Goal: Information Seeking & Learning: Learn about a topic

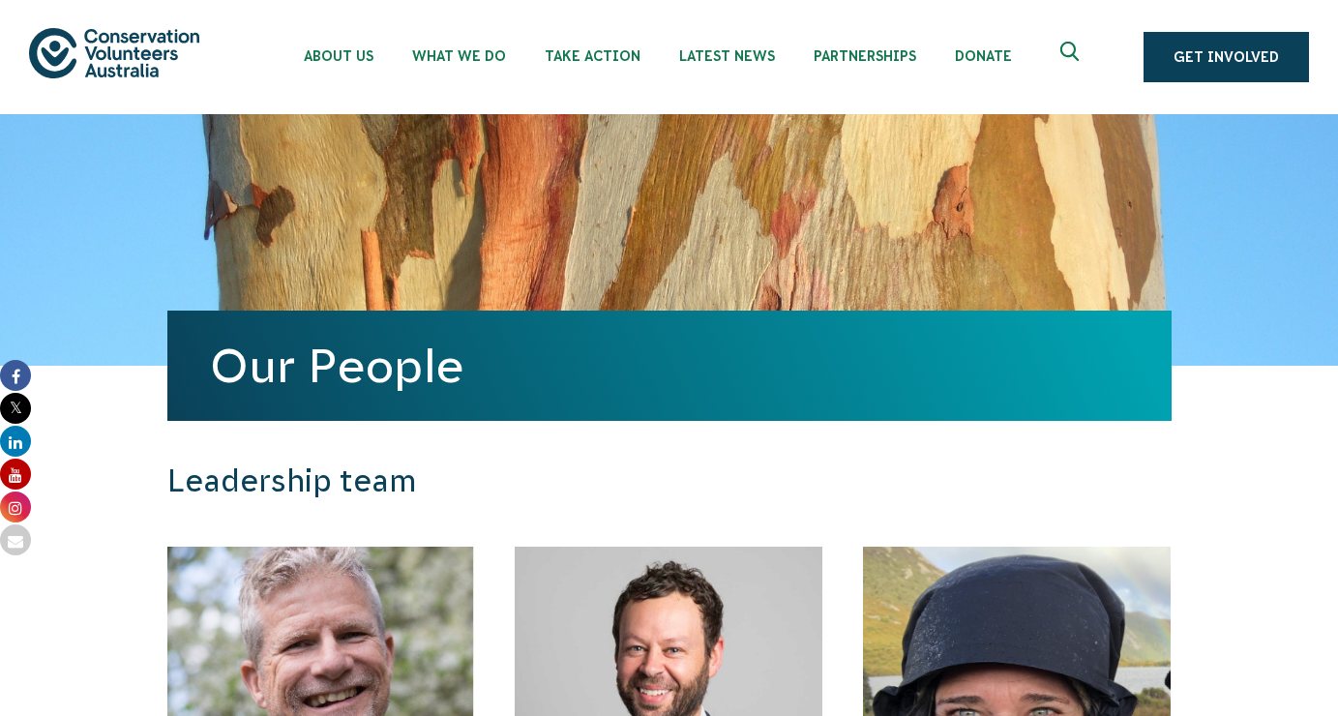
scroll to position [10, 0]
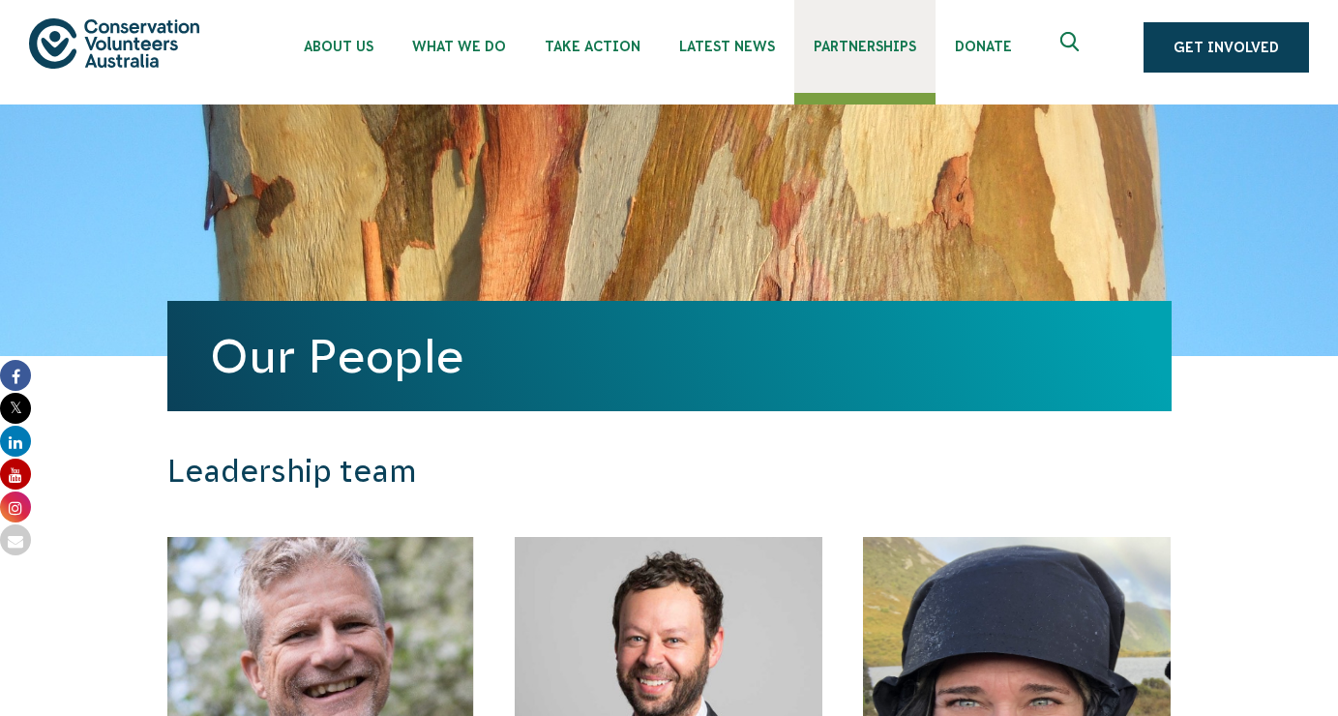
click at [870, 43] on span "Partnerships" at bounding box center [865, 46] width 103 height 15
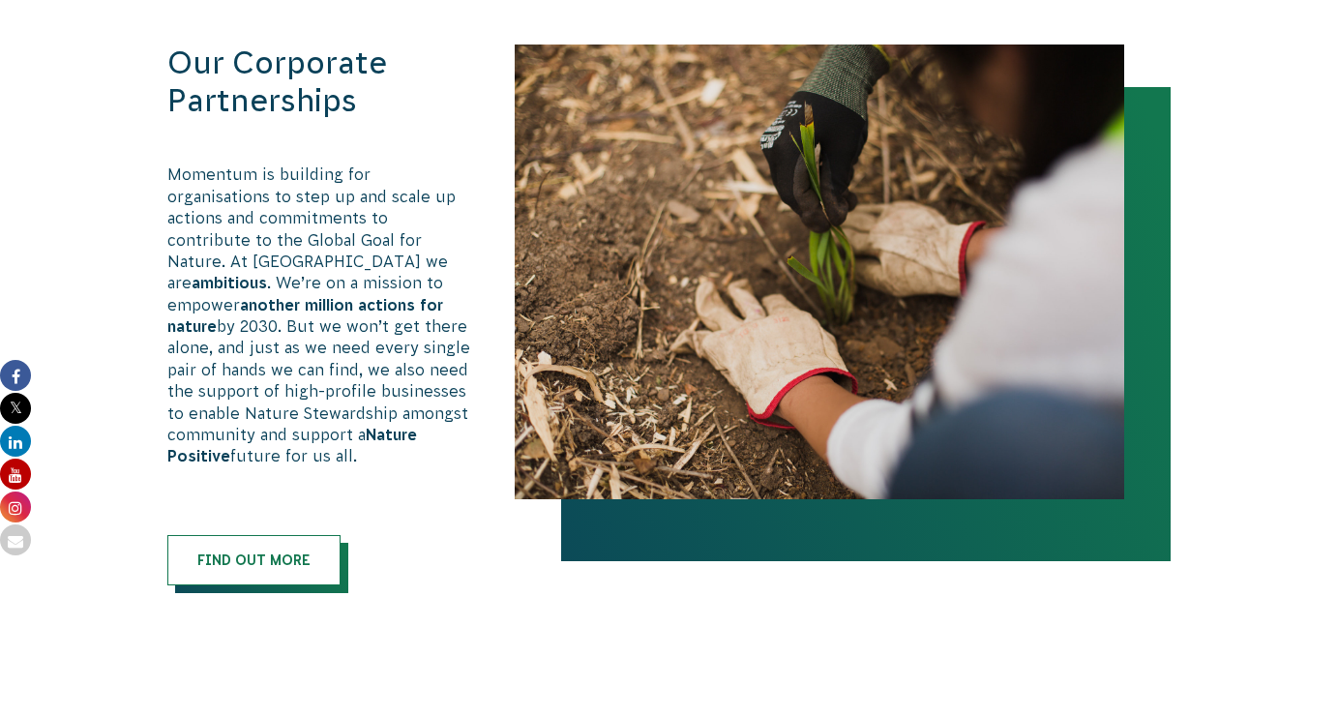
scroll to position [1168, 0]
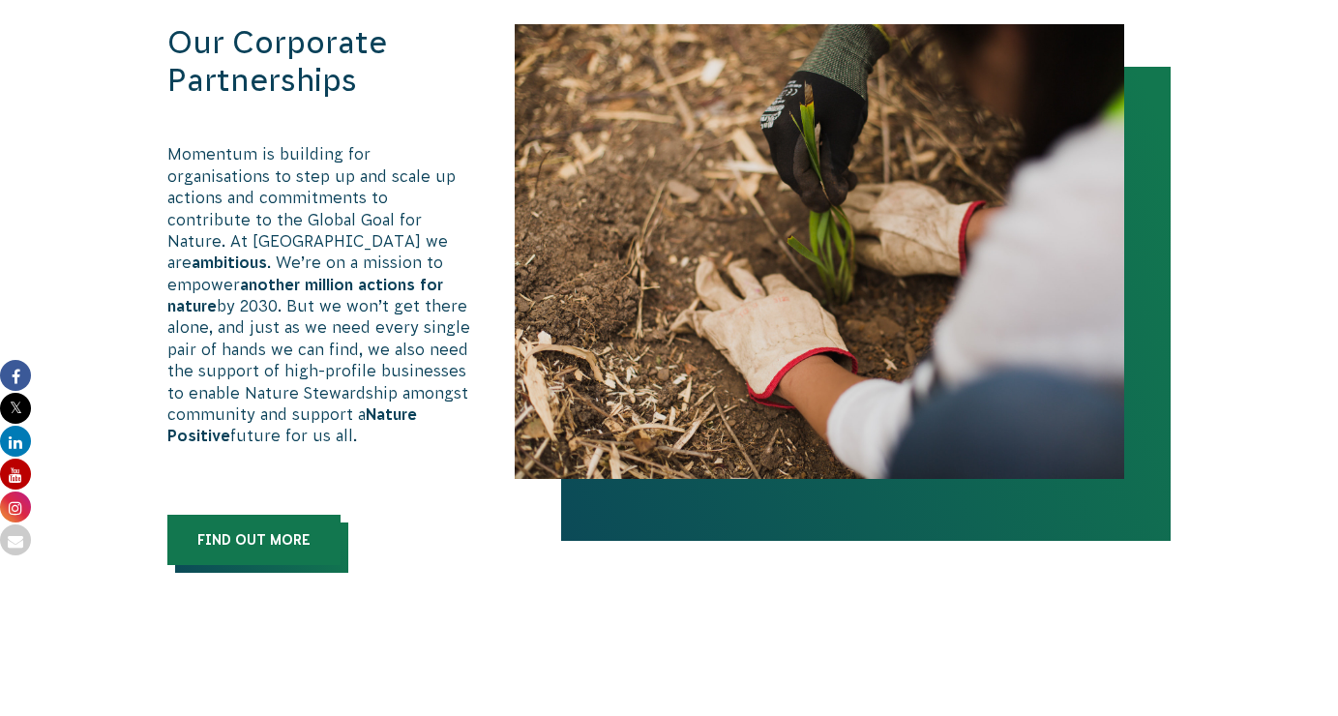
click at [323, 515] on link "Find out more" at bounding box center [253, 540] width 173 height 50
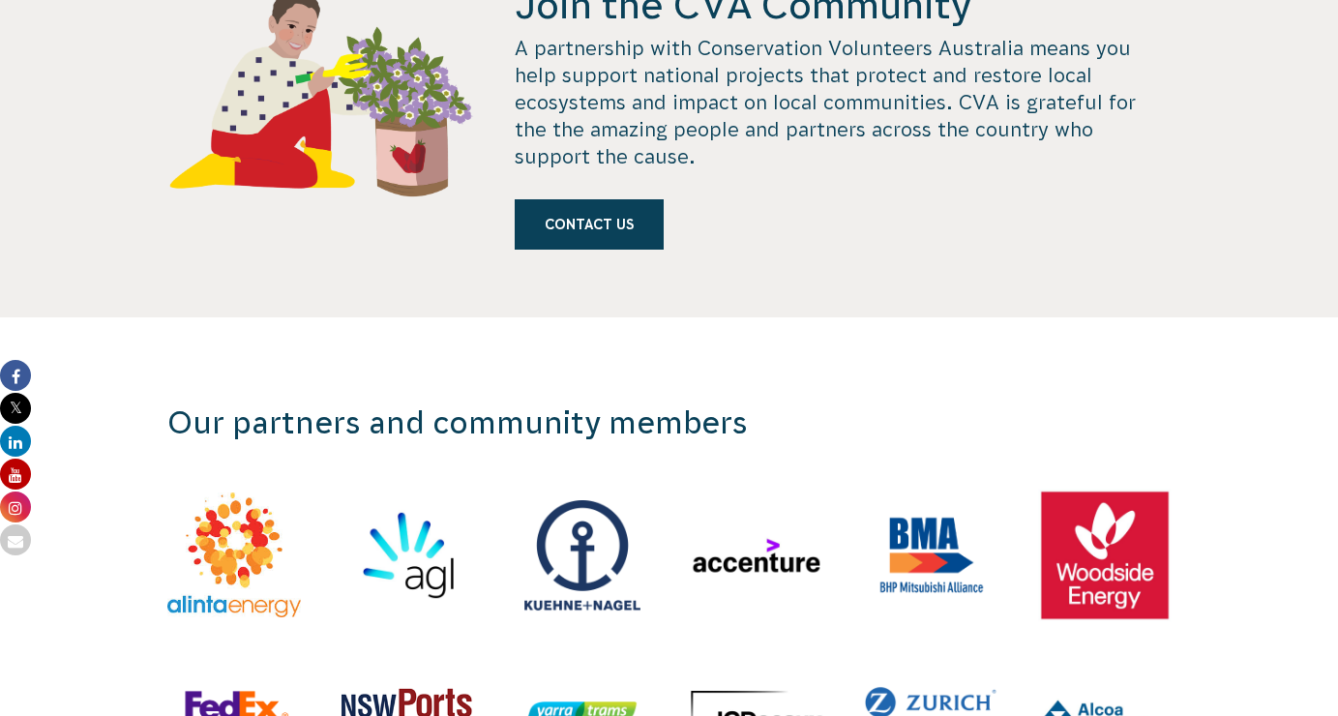
scroll to position [1959, 0]
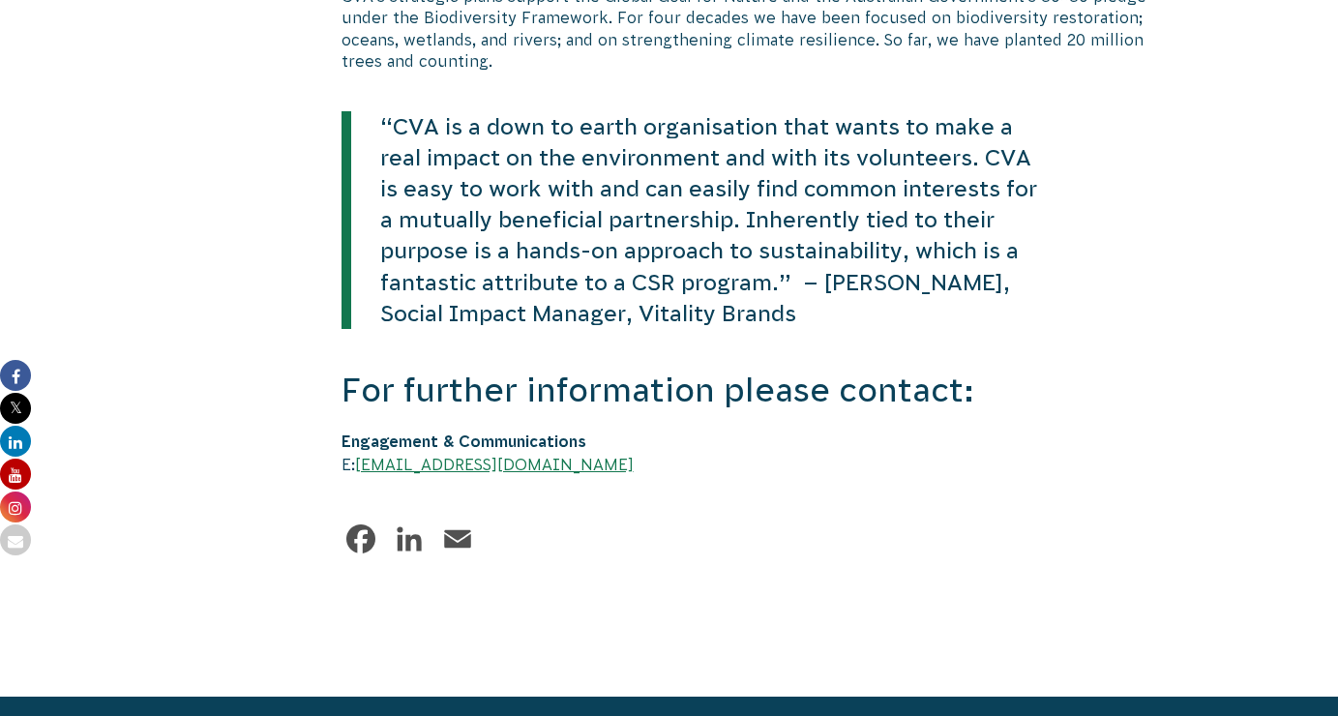
scroll to position [4637, 0]
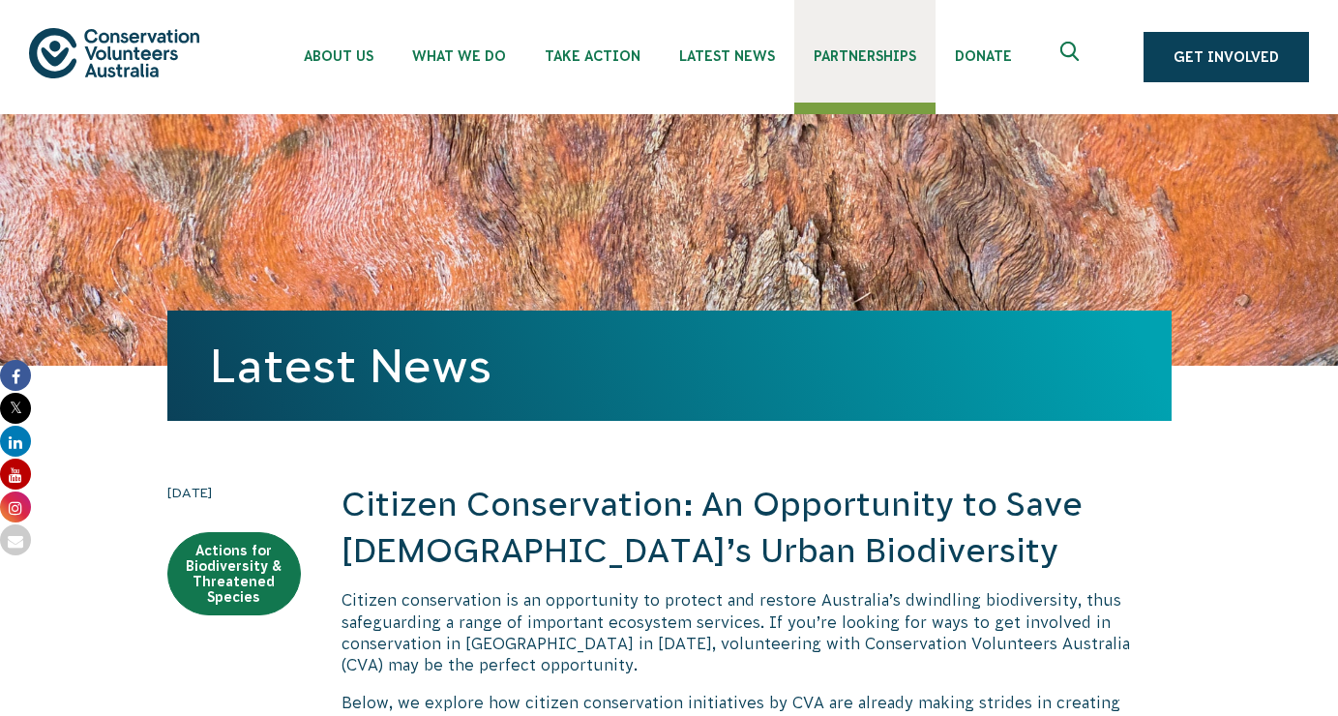
click at [834, 55] on span "Partnerships" at bounding box center [865, 55] width 103 height 15
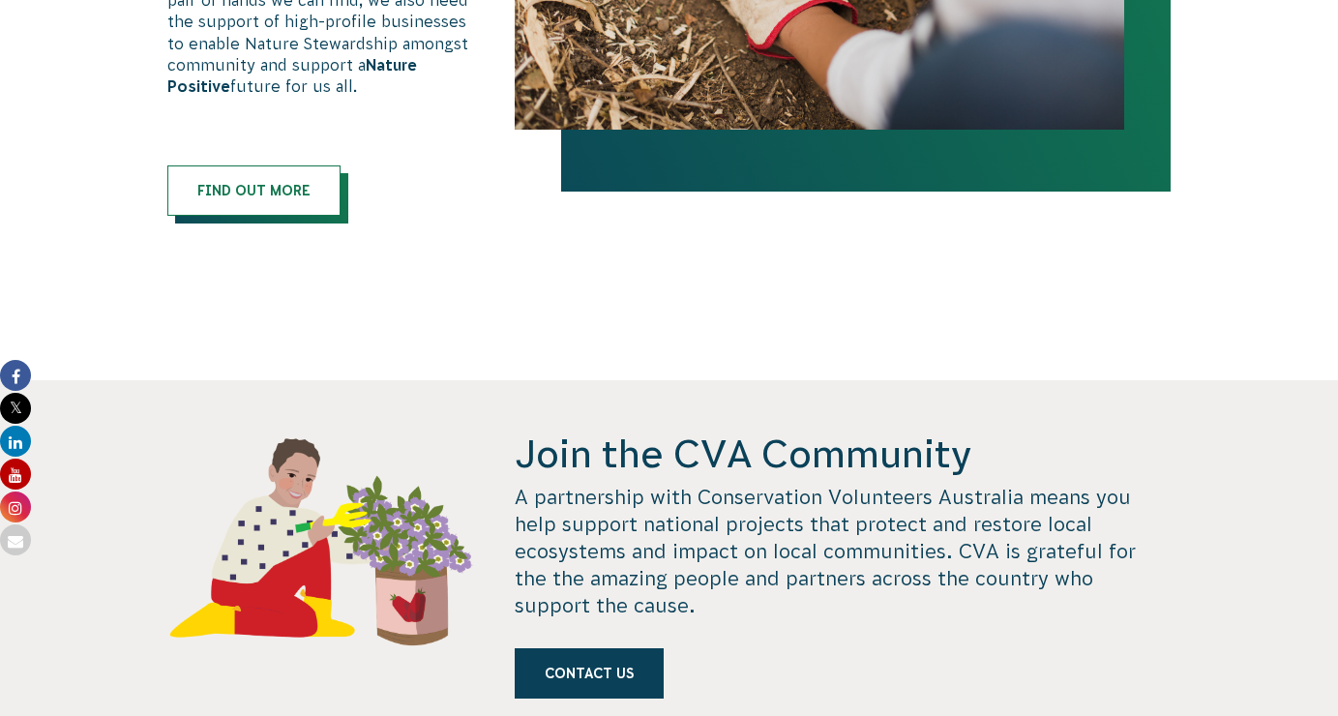
scroll to position [1576, 0]
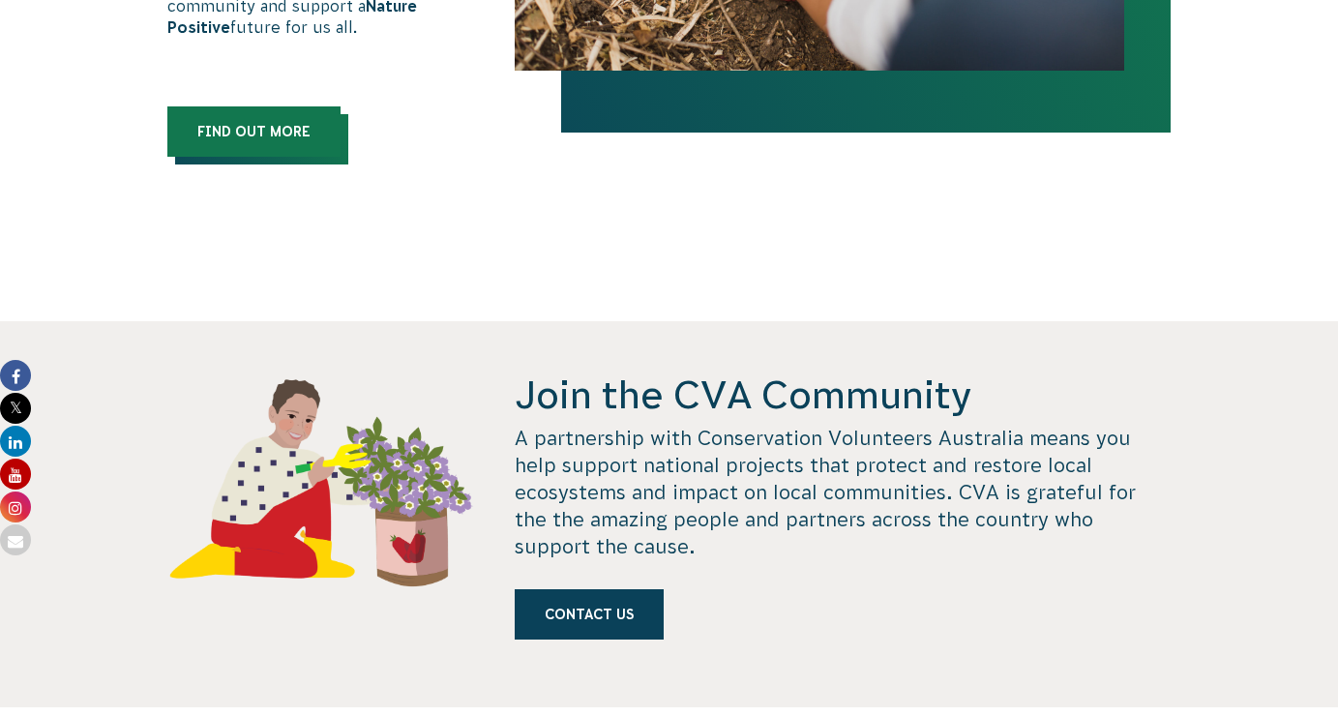
click at [330, 106] on link "Find out more" at bounding box center [253, 131] width 173 height 50
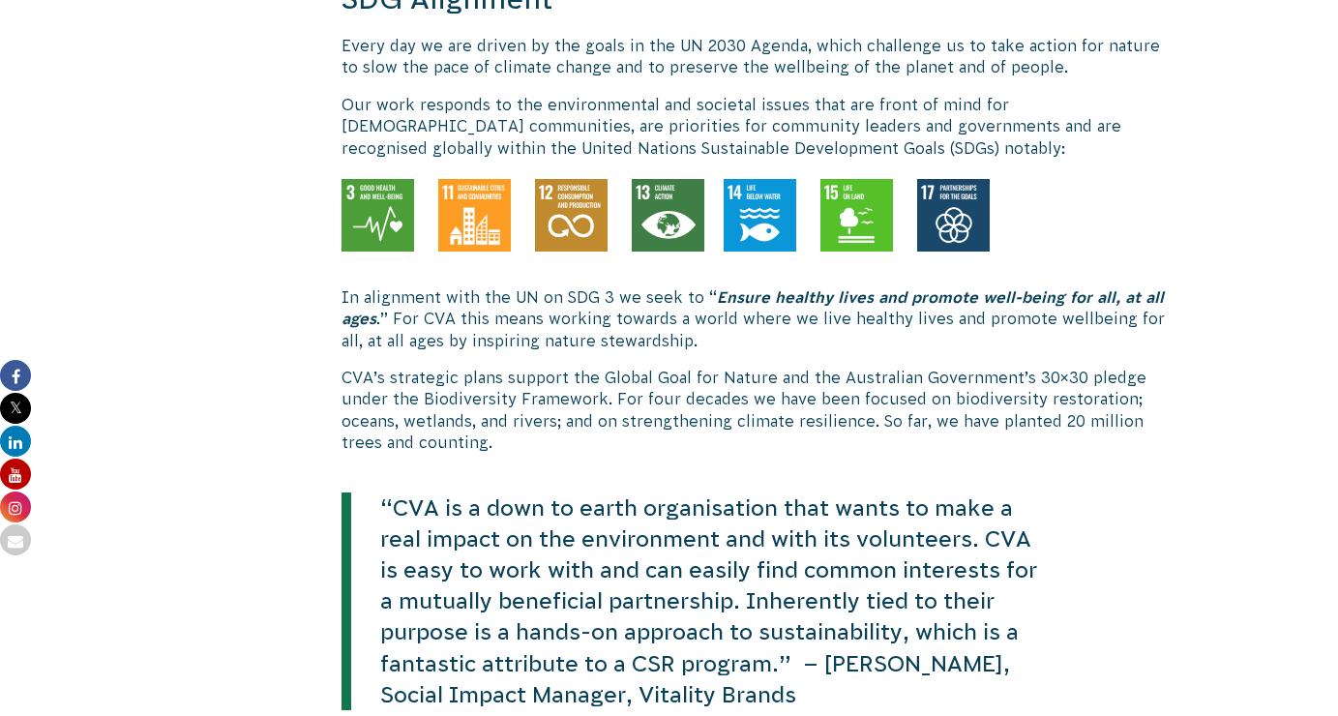
scroll to position [4243, 0]
